Goal: Transaction & Acquisition: Download file/media

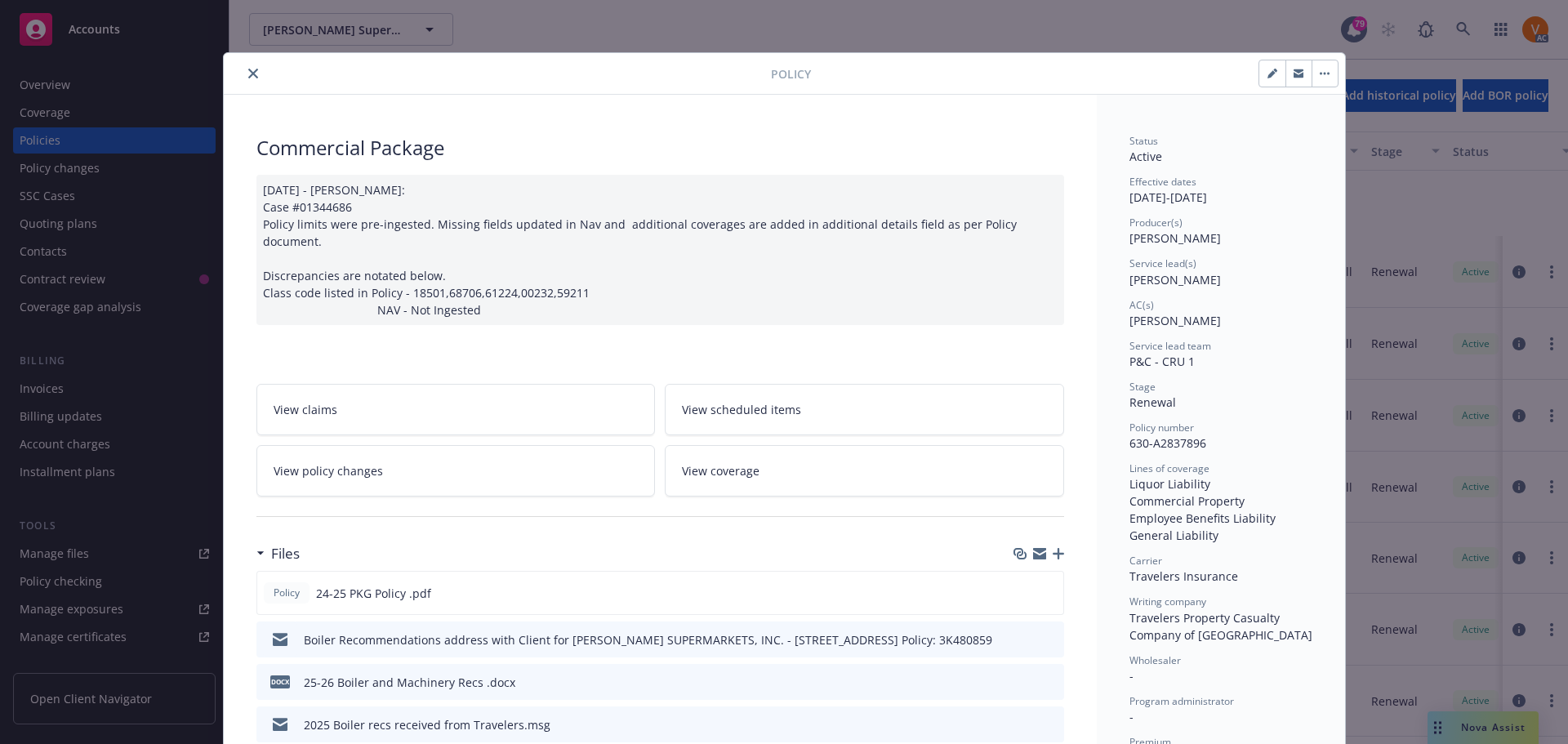
scroll to position [140, 0]
click at [244, 60] on div "Policy" at bounding box center [784, 73] width 1121 height 42
click at [244, 65] on button "close" at bounding box center [253, 73] width 20 height 20
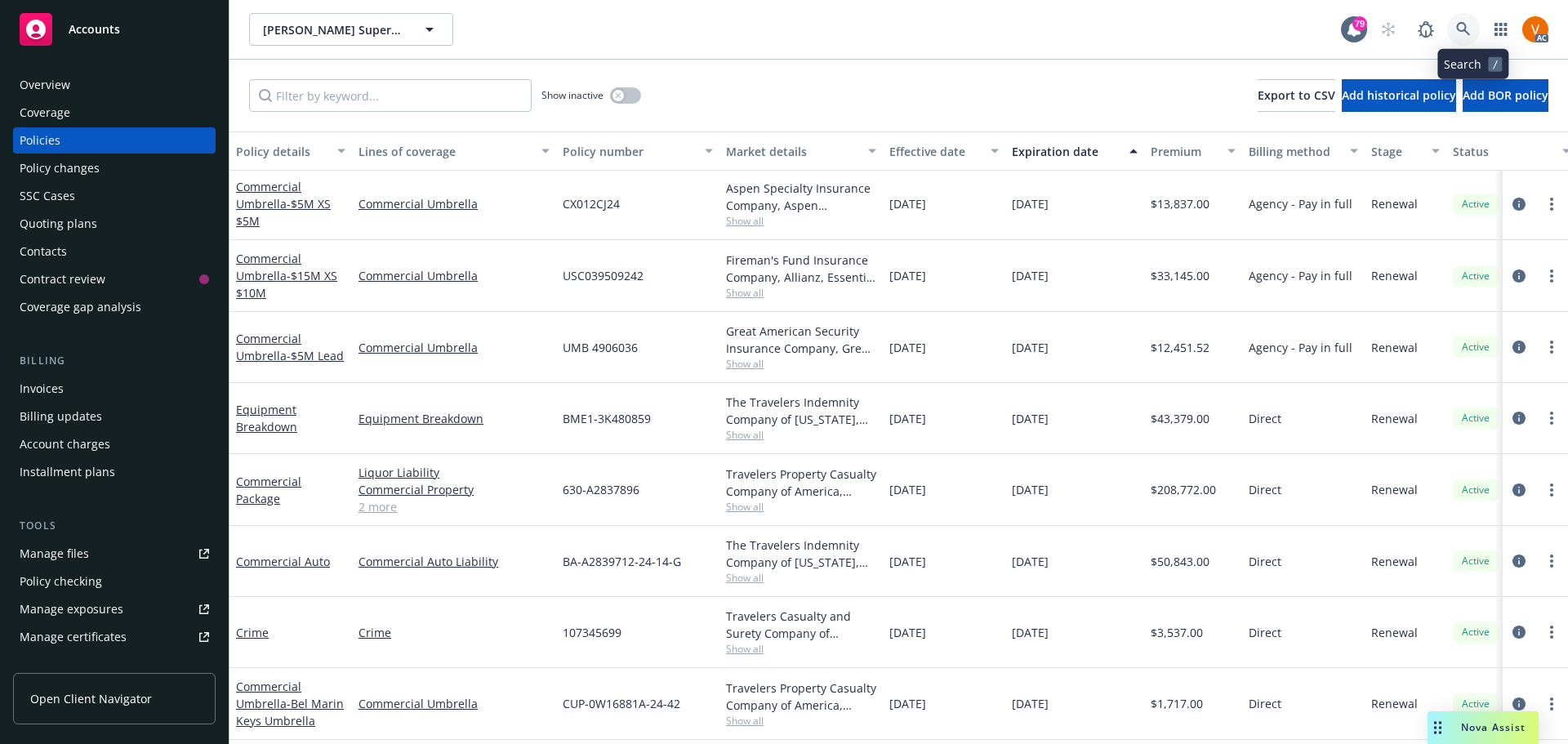
click at [1470, 28] on icon at bounding box center [1463, 29] width 14 height 14
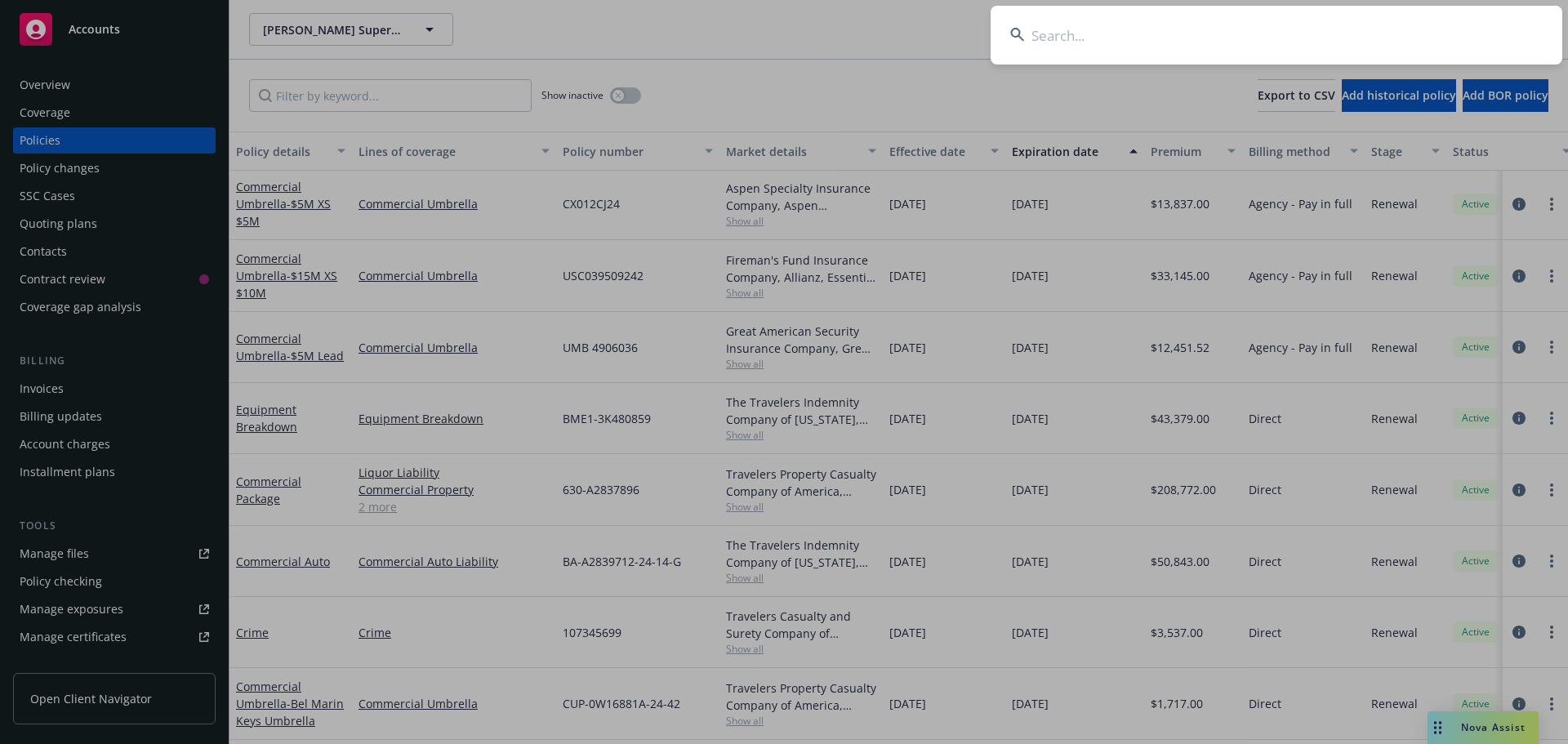
type input "Senex Investments, LLC"
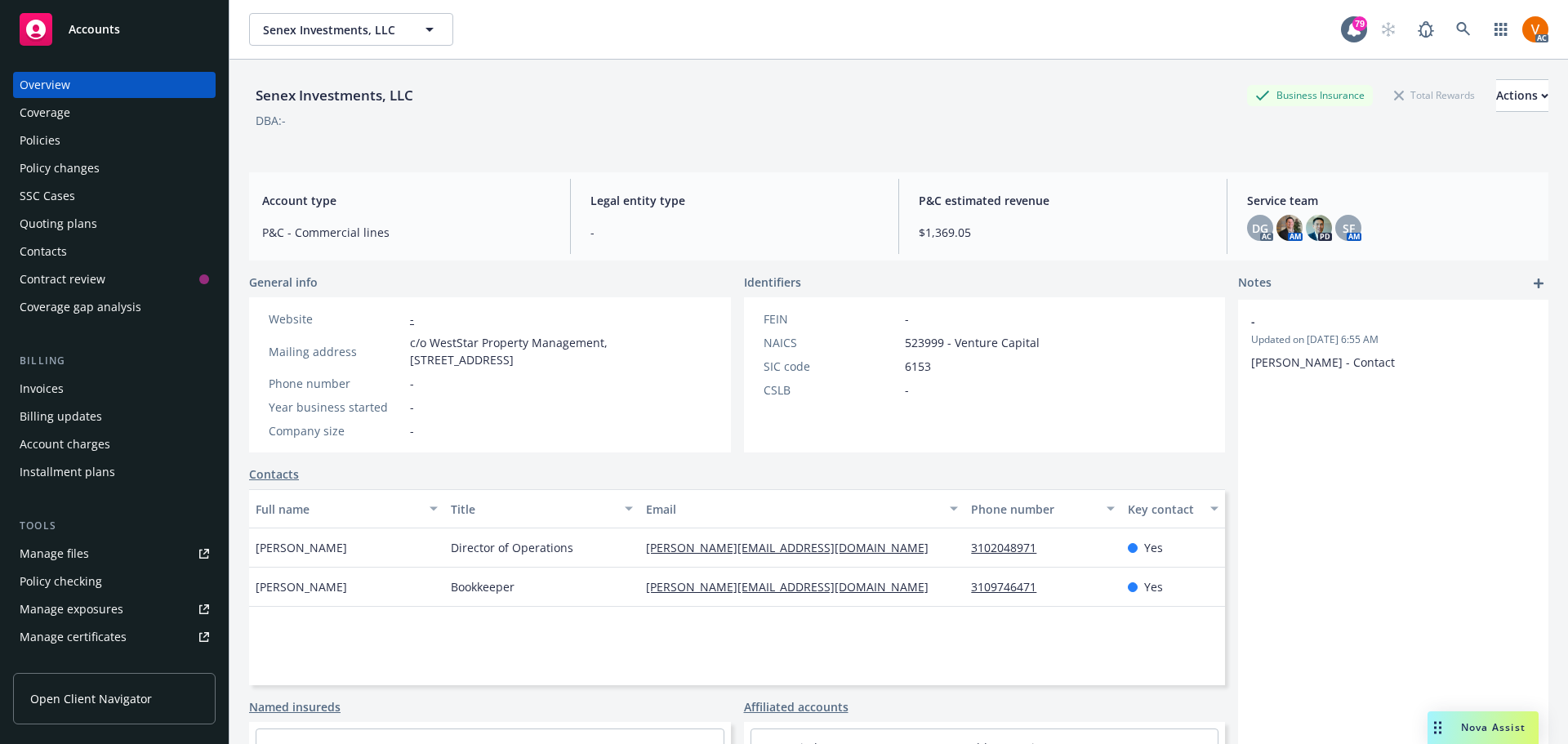
click at [90, 132] on div "Policies" at bounding box center [114, 140] width 190 height 26
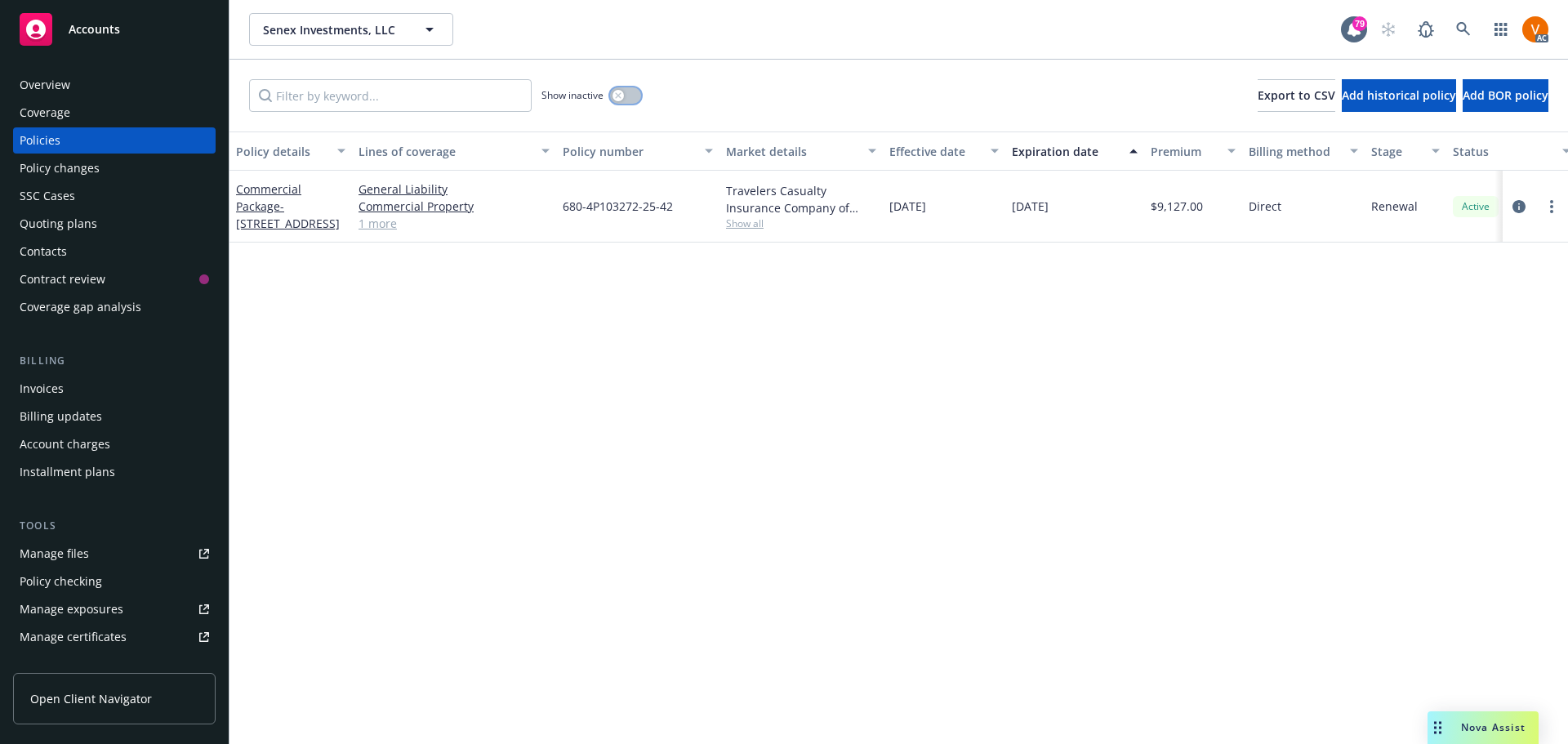
click at [618, 90] on div "button" at bounding box center [618, 96] width 11 height 11
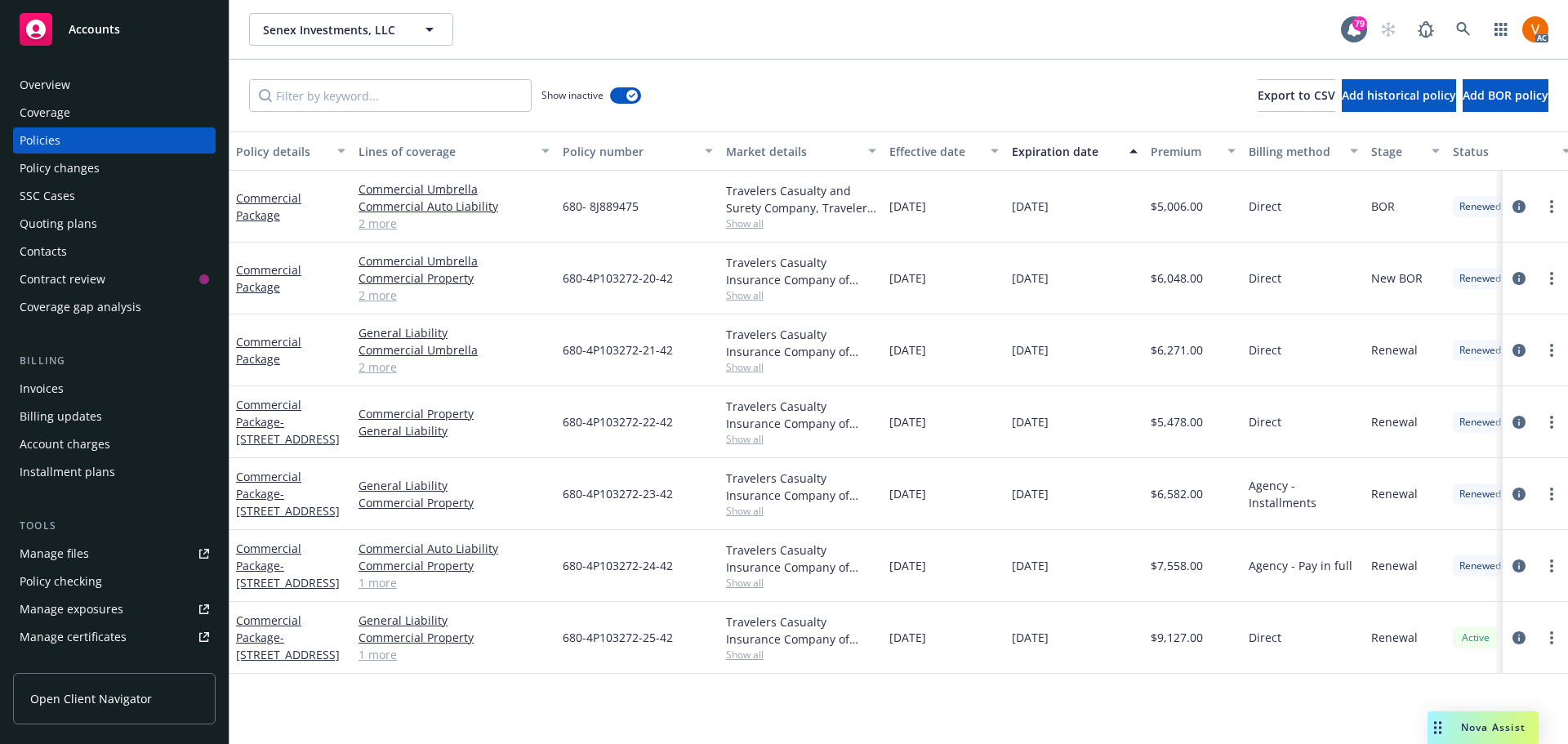
click at [1481, 726] on span "Nova Assist" at bounding box center [1493, 726] width 64 height 14
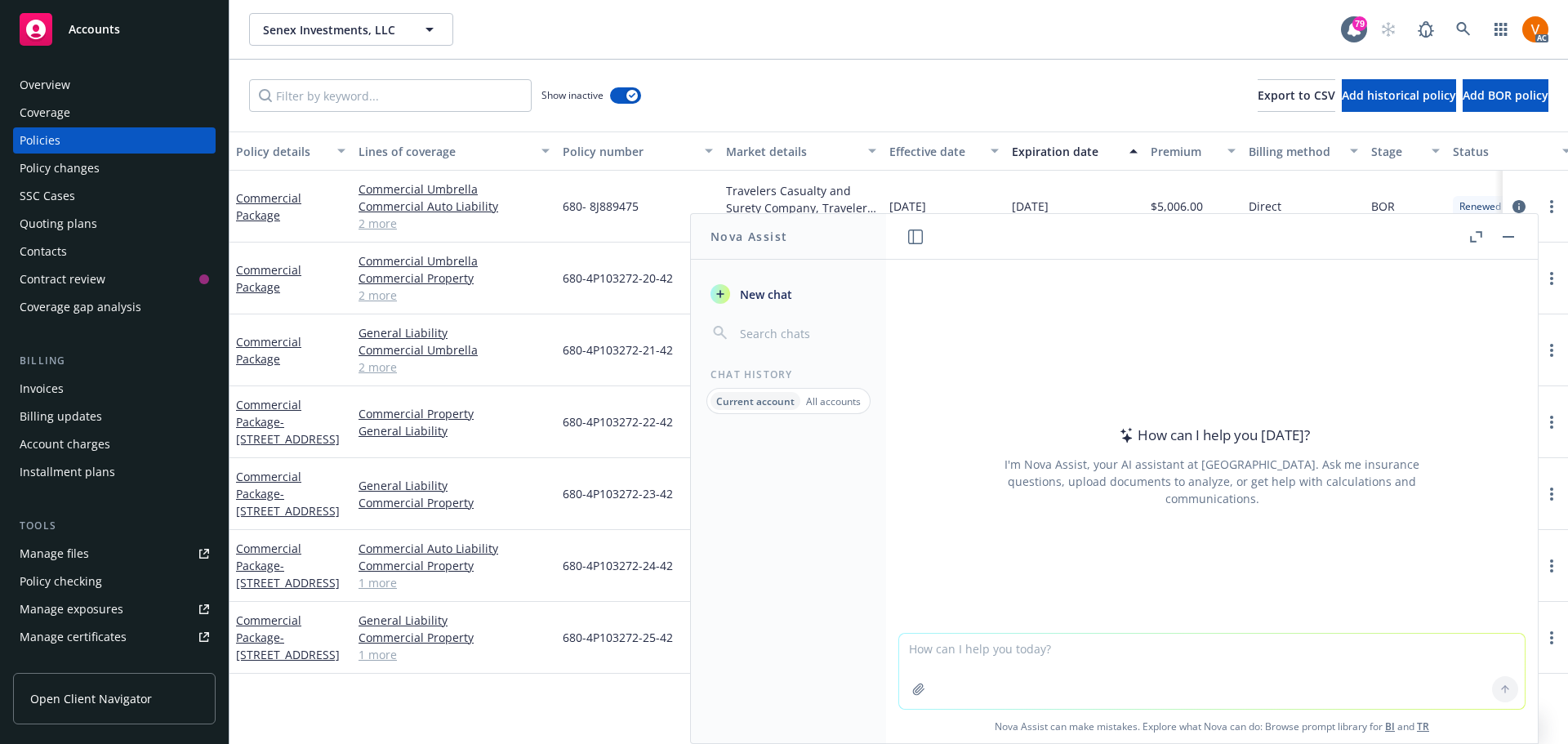
click at [1427, 711] on button "Nova Assist" at bounding box center [1482, 726] width 111 height 33
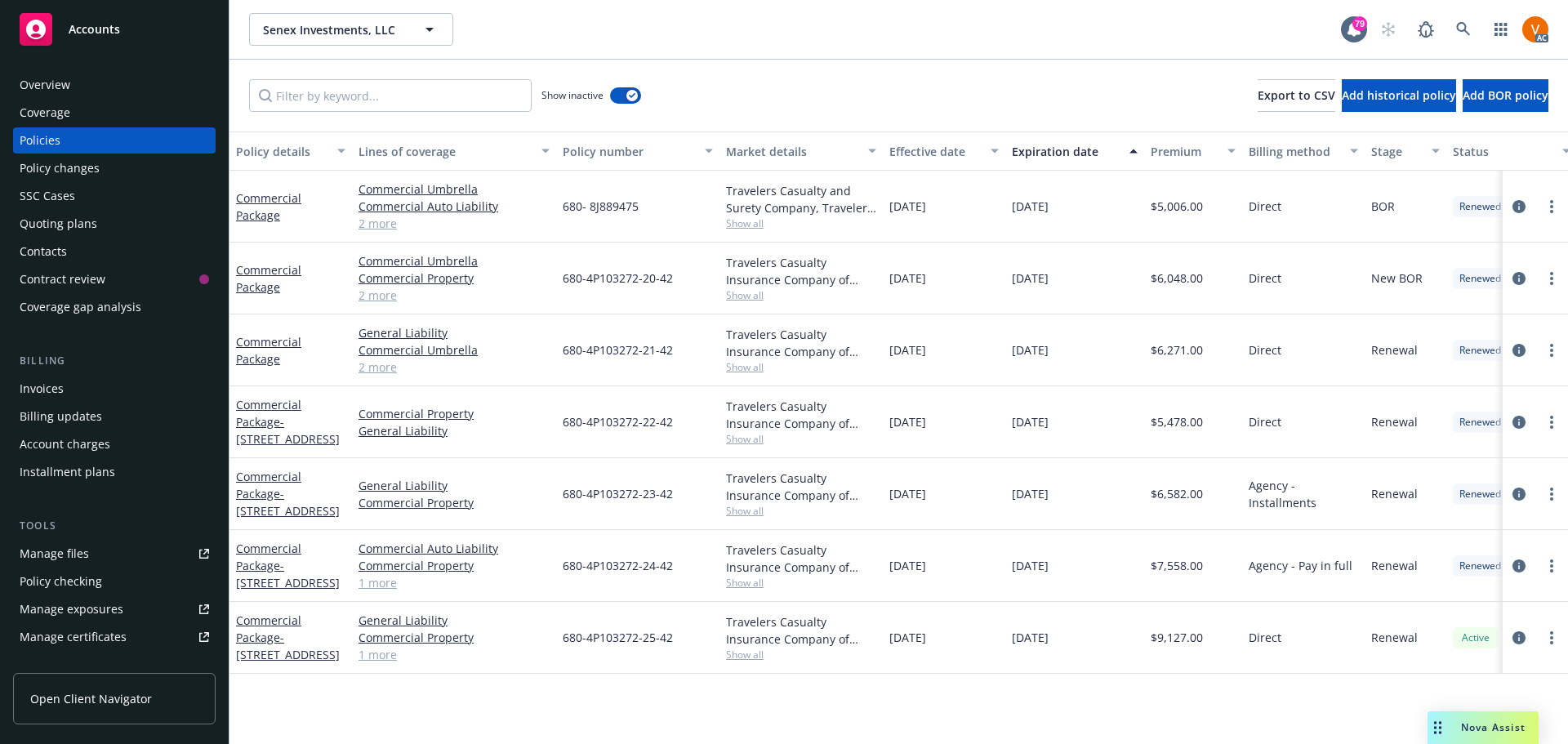
click at [1468, 728] on span "Nova Assist" at bounding box center [1493, 726] width 64 height 14
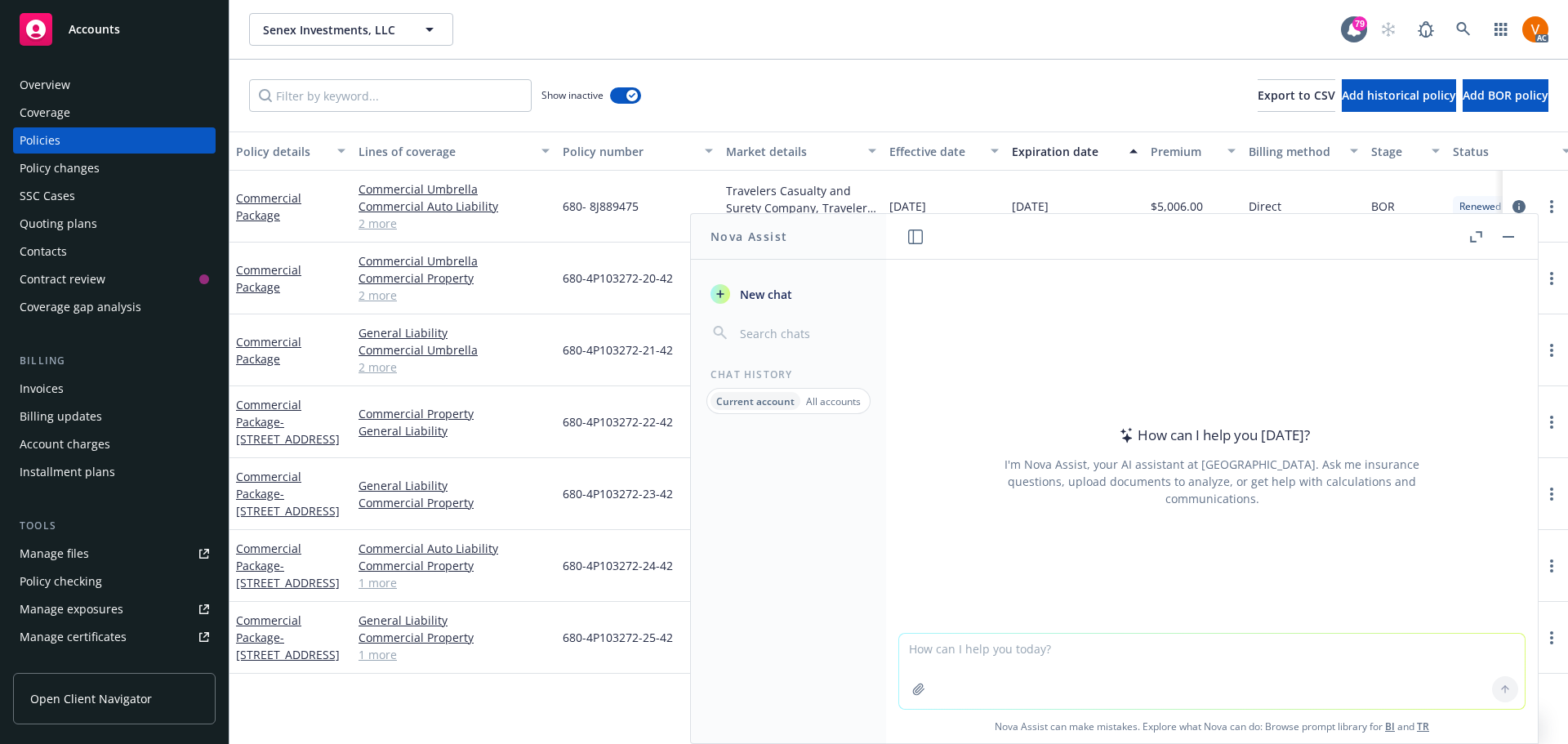
click at [1332, 647] on textarea at bounding box center [1212, 671] width 625 height 75
paste textarea "Hello [PERSON_NAME], I am sorry to hear about this incident. I am the associate…"
type textarea "correct grammar: Hello [PERSON_NAME], I am sorry to hear about this incident. I…"
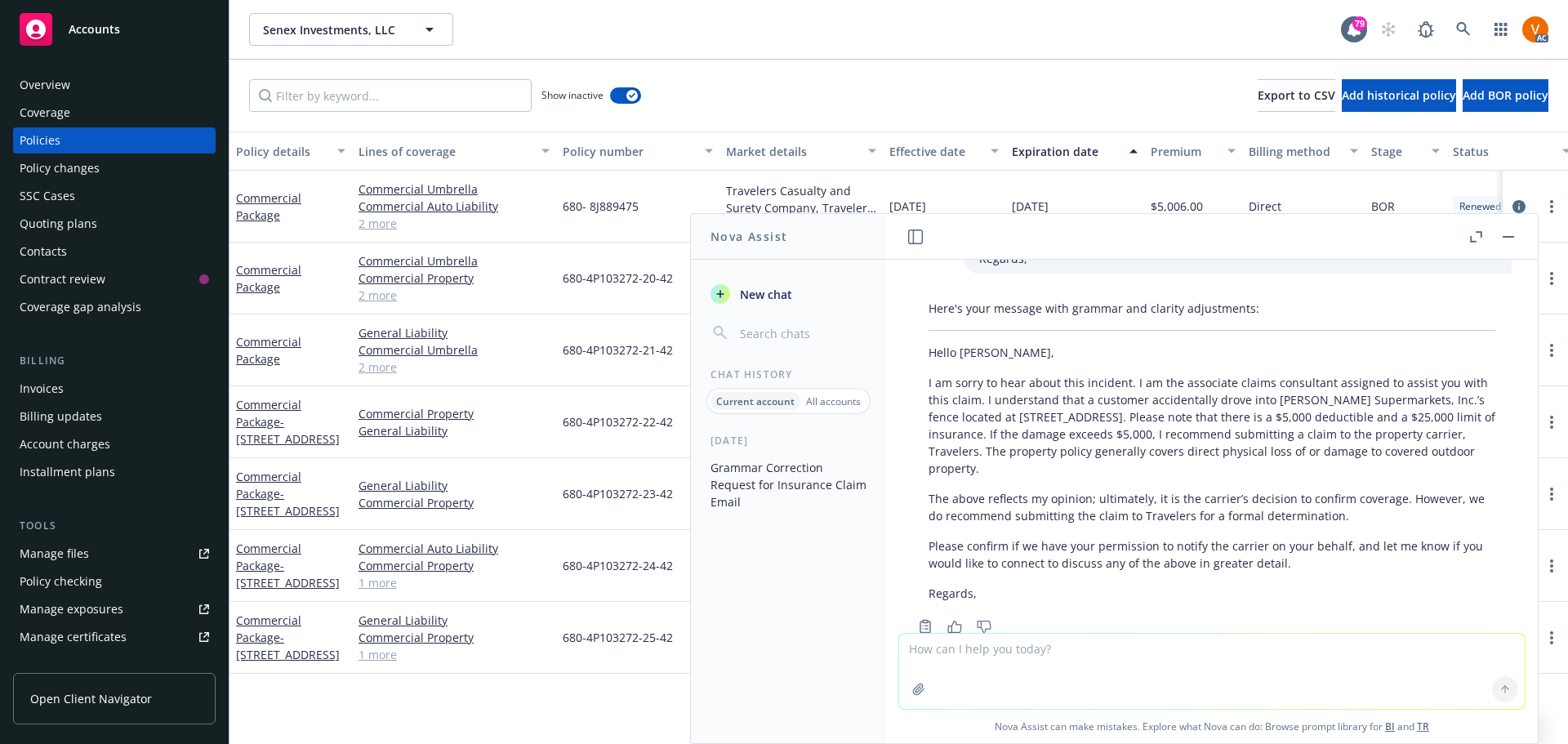
scroll to position [339, 0]
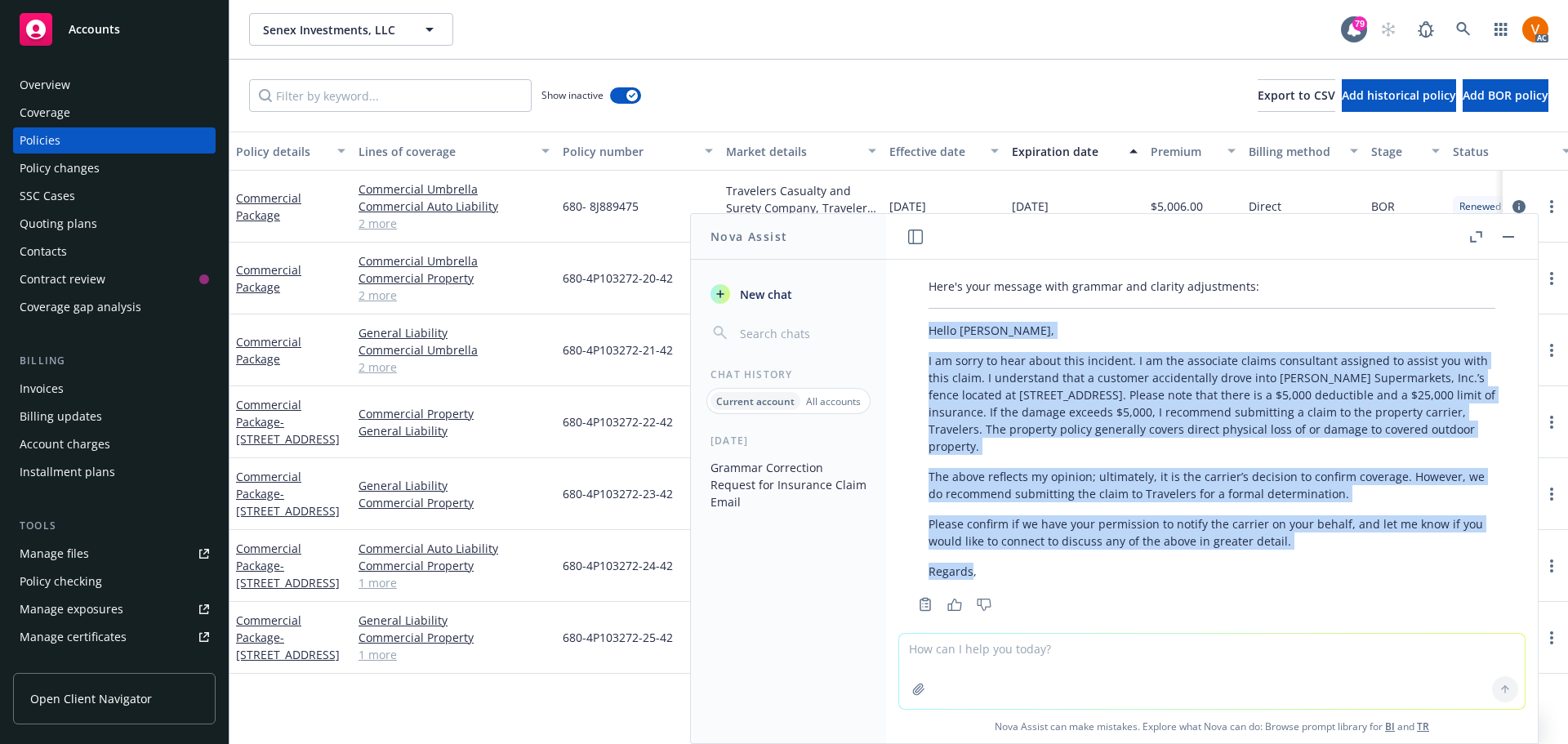
drag, startPoint x: 971, startPoint y: 564, endPoint x: 914, endPoint y: 312, distance: 258.4
click at [914, 312] on div "Here's your message with grammar and clarity adjustments: Hello [PERSON_NAME], …" at bounding box center [1212, 428] width 599 height 315
copy div "Hello [PERSON_NAME], I am sorry to hear about this incident. I am the associate…"
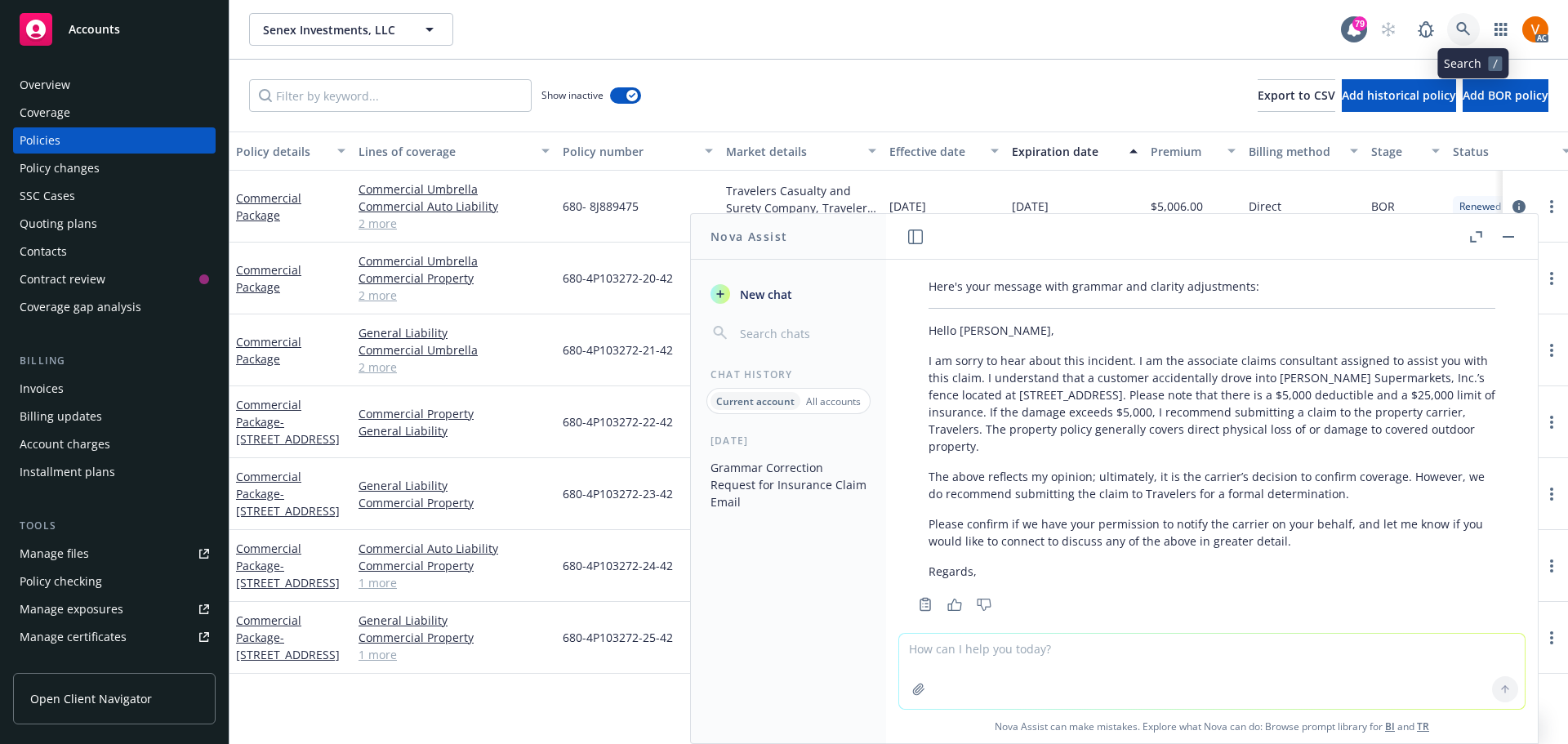
click at [1471, 29] on icon at bounding box center [1464, 30] width 15 height 15
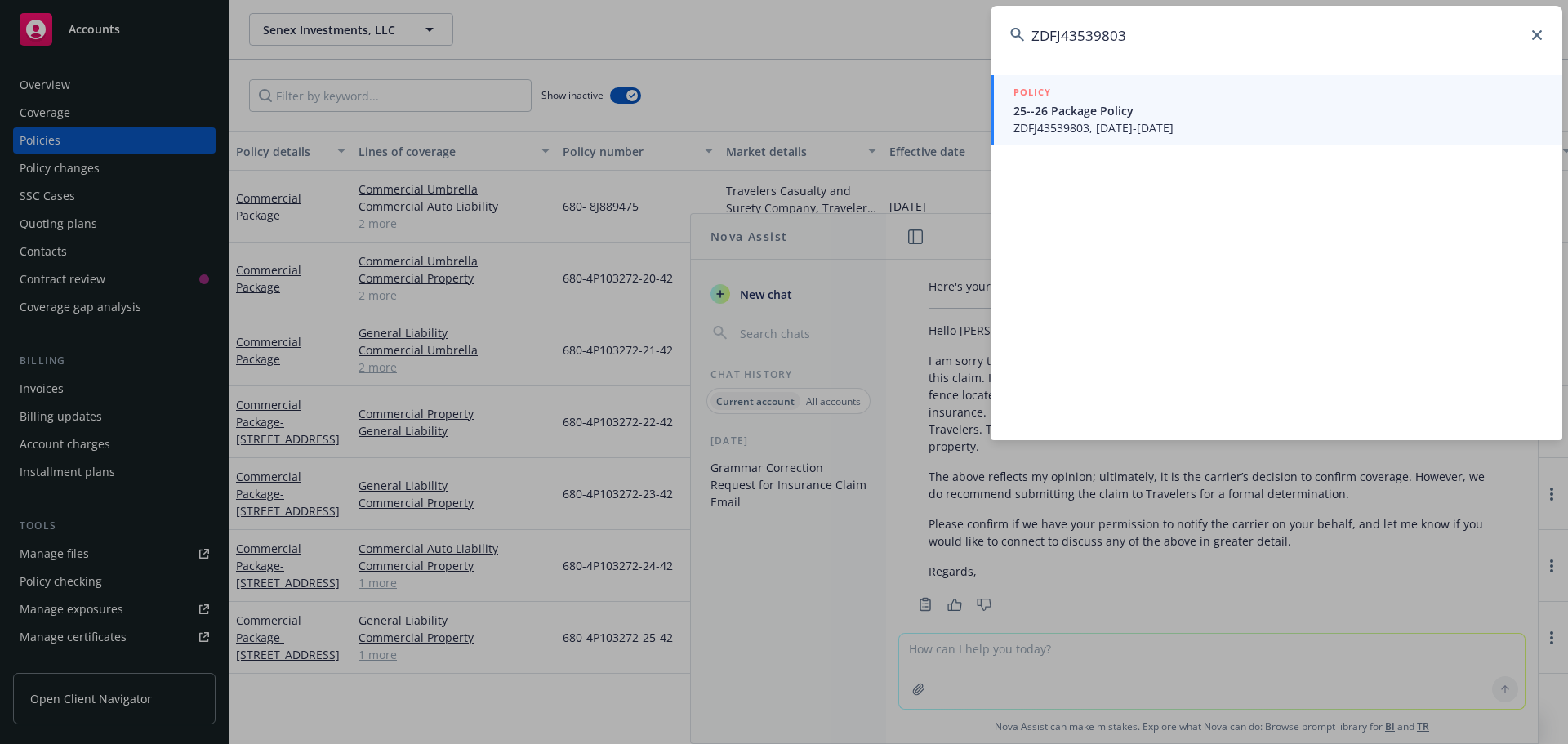
type input "ZDFJ43539803"
click at [1126, 123] on span "ZDFJ43539803, [DATE]-[DATE]" at bounding box center [1278, 127] width 529 height 17
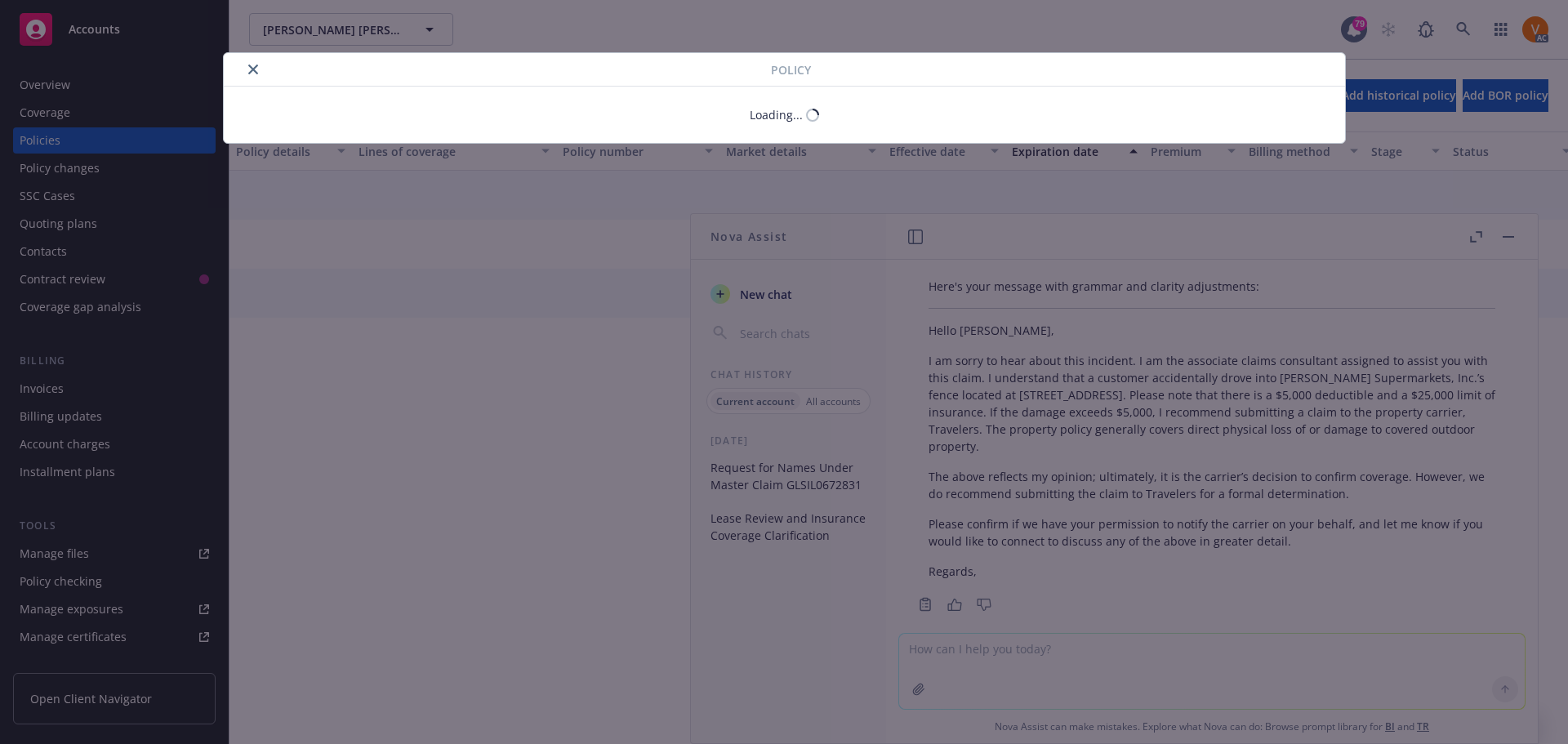
click at [1516, 227] on div "Policy Loading..." at bounding box center [784, 372] width 1568 height 744
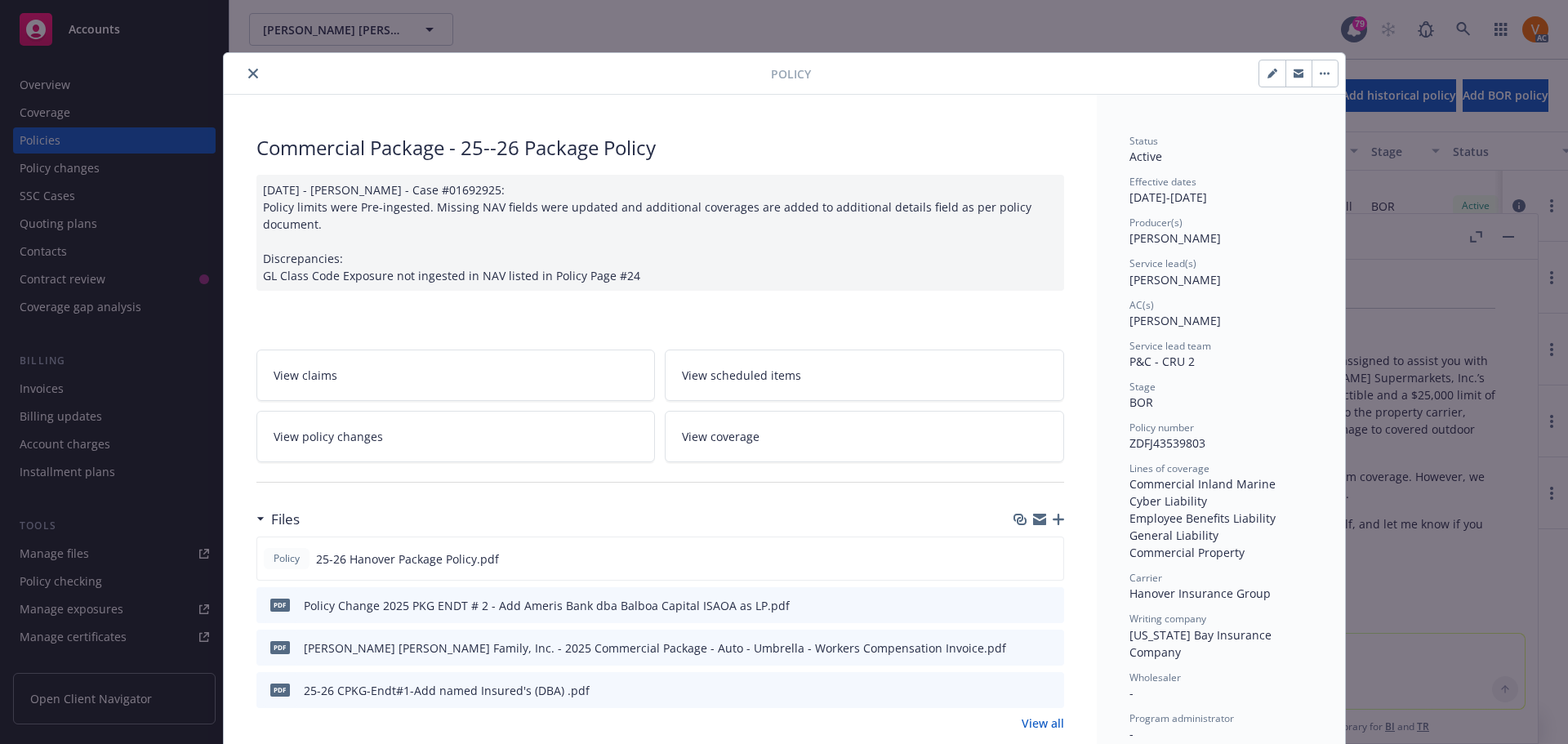
click at [248, 73] on icon "close" at bounding box center [253, 73] width 10 height 10
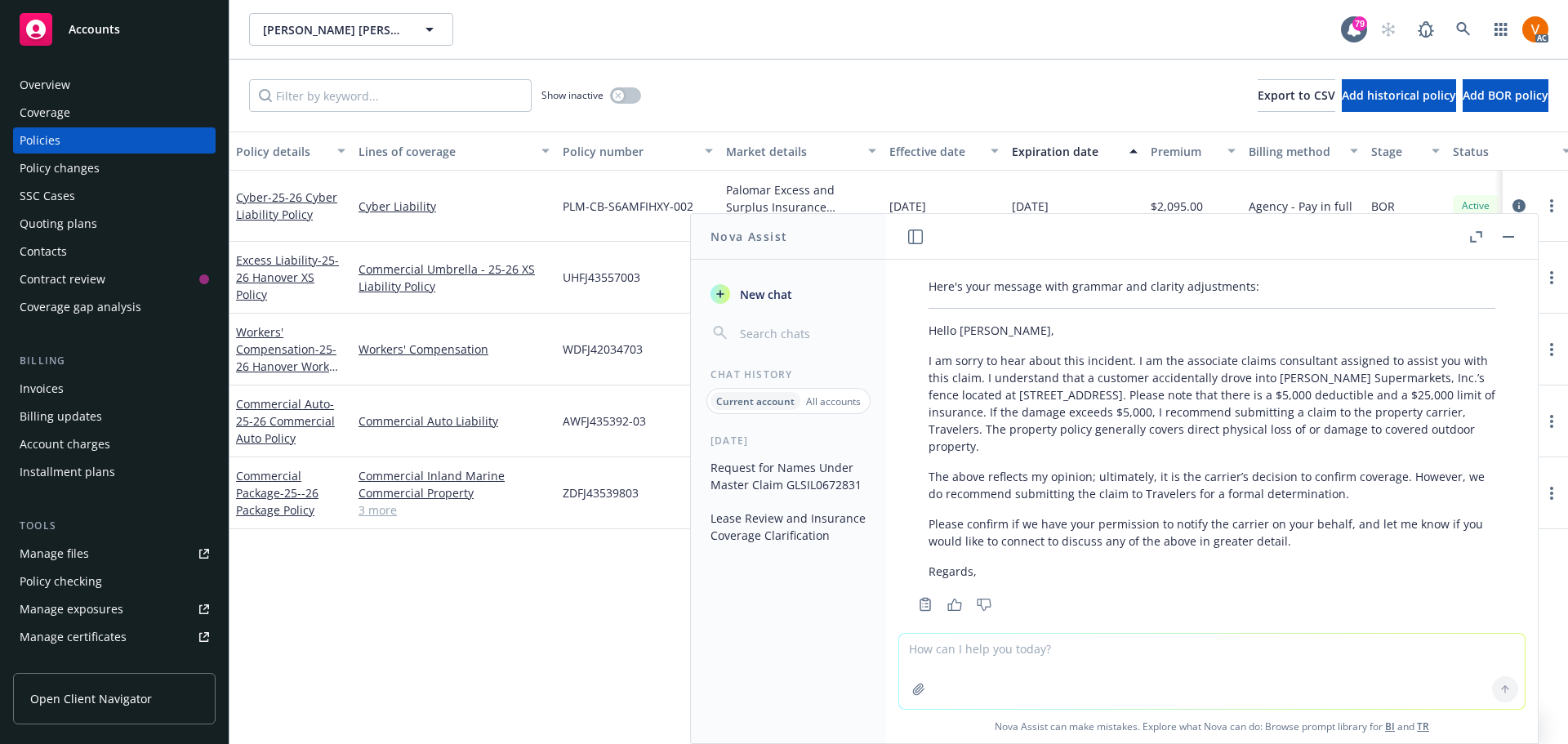
click at [1519, 231] on button "button" at bounding box center [1508, 236] width 20 height 20
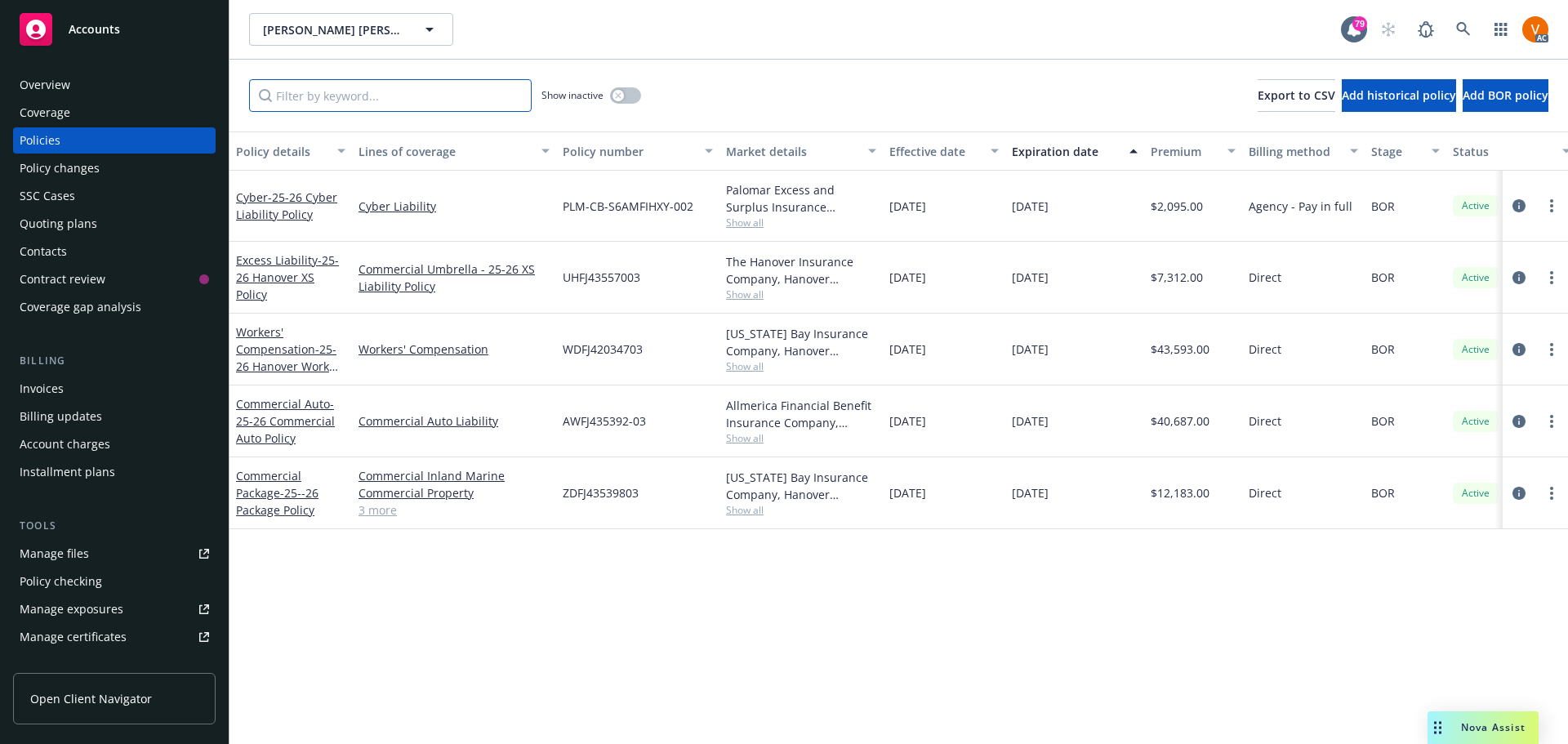
click at [400, 85] on input "Filter by keyword..." at bounding box center [391, 95] width 283 height 33
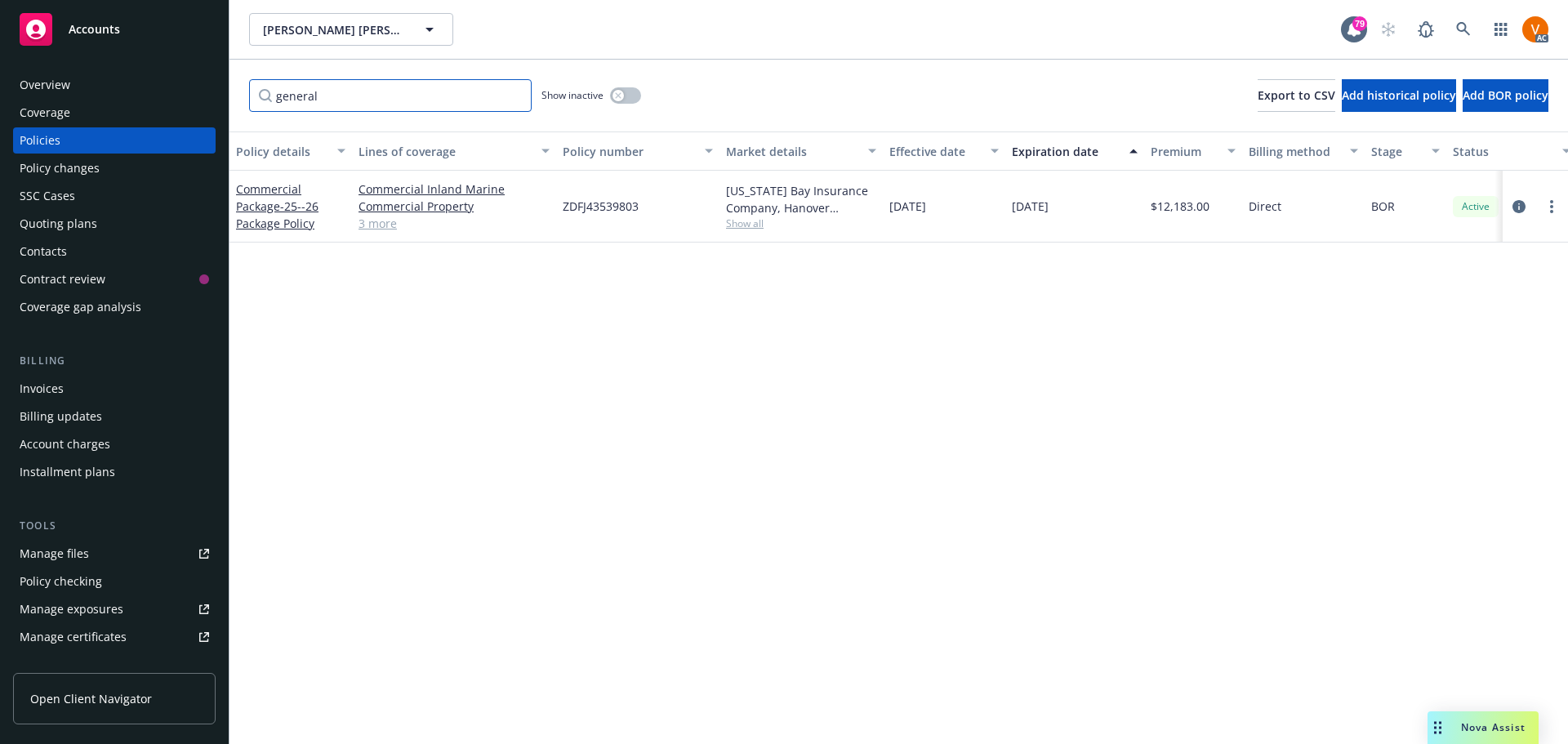
type input "general"
click at [622, 90] on button "button" at bounding box center [625, 96] width 31 height 17
click at [397, 197] on link "Commercial Property" at bounding box center [453, 206] width 191 height 17
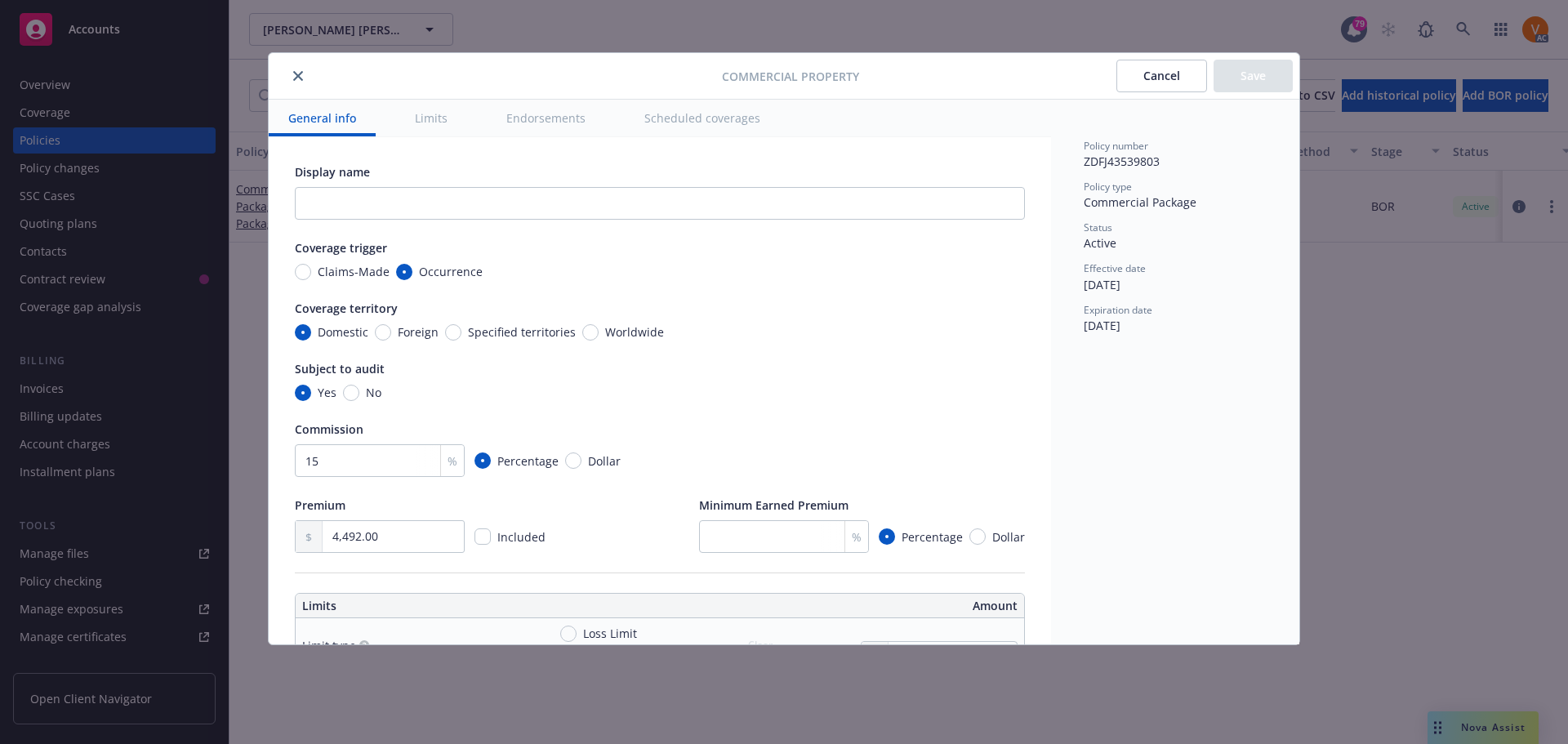
type textarea "x"
click at [294, 73] on icon "close" at bounding box center [298, 75] width 10 height 10
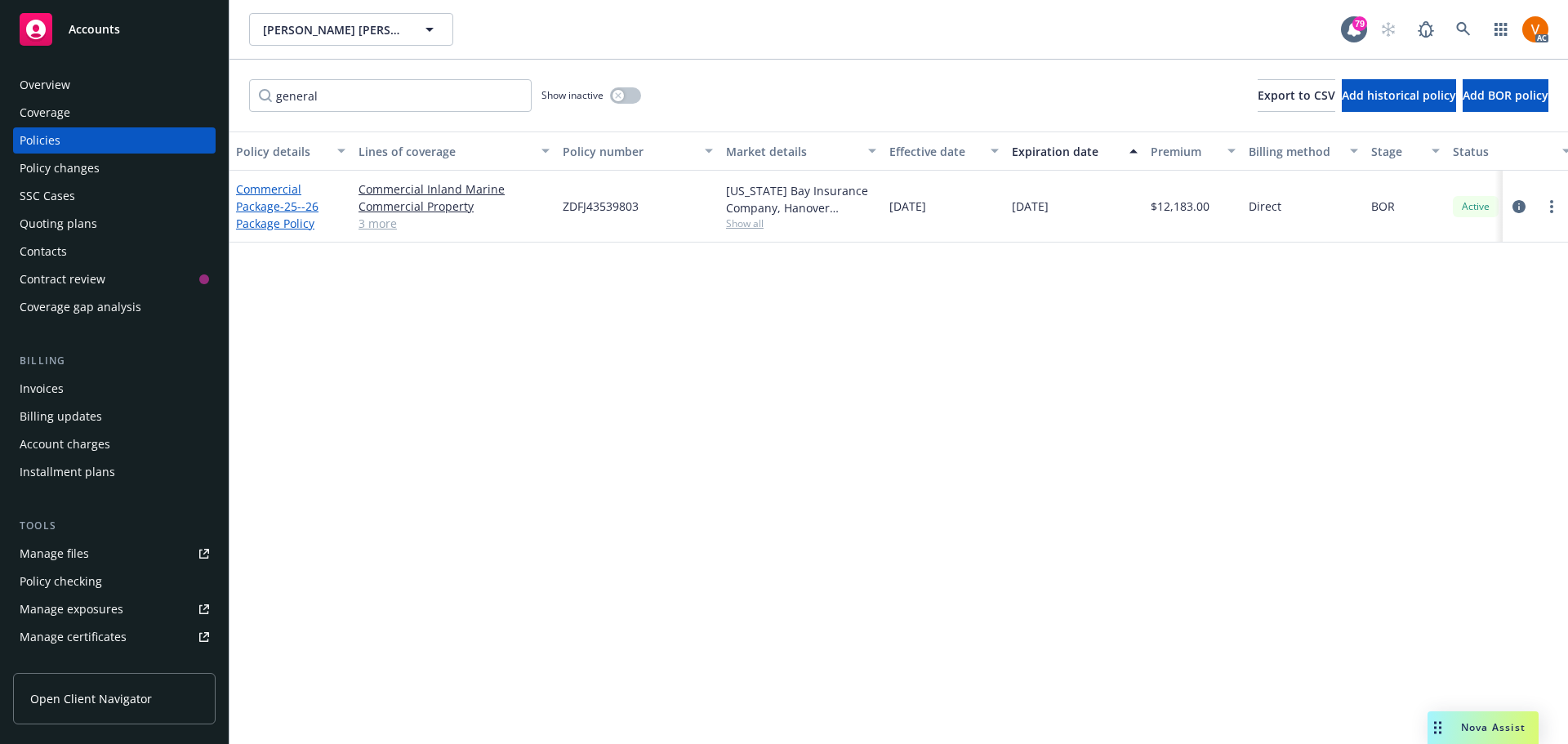
click at [237, 181] on link "Commercial Package - 25--26 Package Policy" at bounding box center [277, 206] width 83 height 50
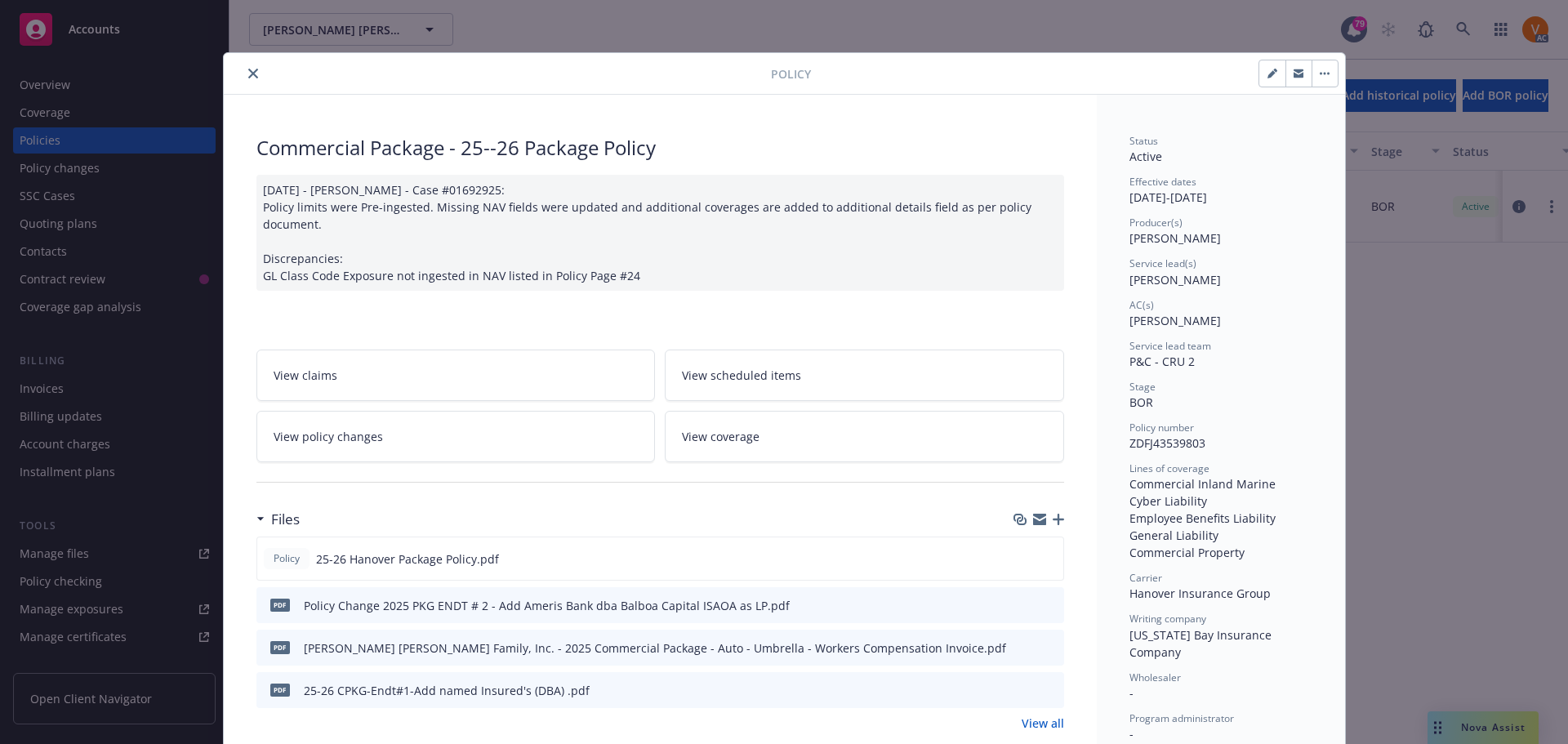
scroll to position [49, 0]
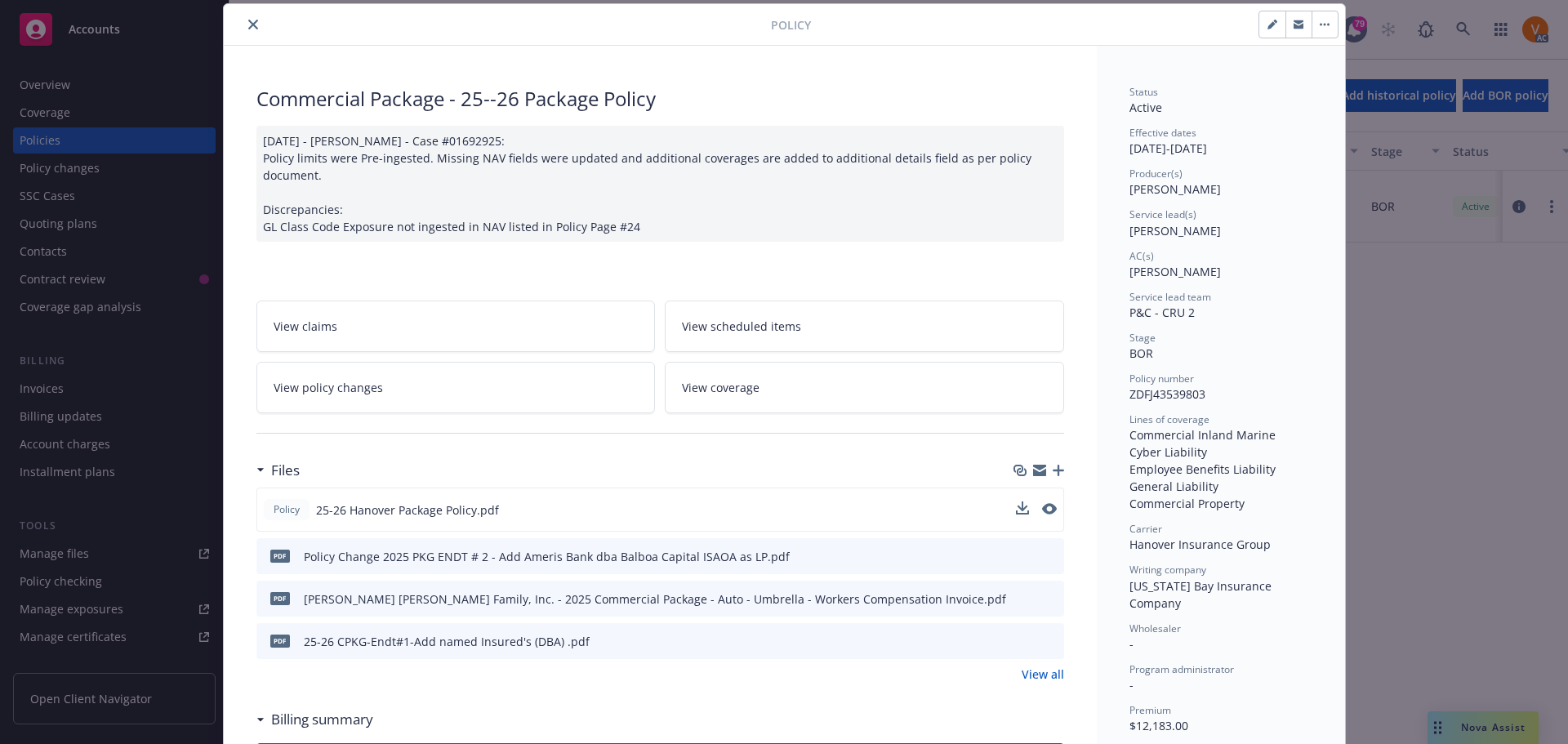
click at [1011, 487] on div "Policy 25-26 Hanover Package Policy.pdf" at bounding box center [661, 509] width 808 height 44
click at [1014, 502] on icon "download file" at bounding box center [1021, 509] width 13 height 13
